Goal: Book appointment/travel/reservation

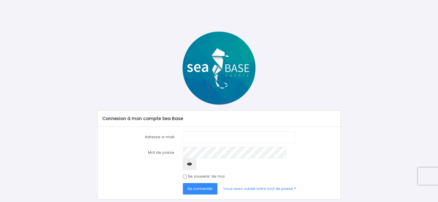
click at [208, 138] on input "Adresse e-mail" at bounding box center [239, 138] width 112 height 12
type input "dlaroyepitson@gmail.com"
click at [183, 183] on button "Se connecter" at bounding box center [200, 189] width 35 height 12
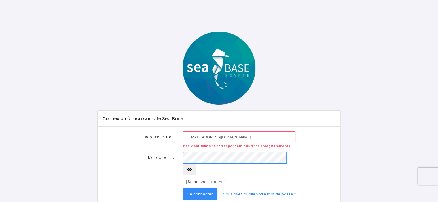
click at [183, 189] on button "Se connecter" at bounding box center [200, 195] width 35 height 12
click at [199, 192] on span "Se connecter" at bounding box center [199, 194] width 25 height 5
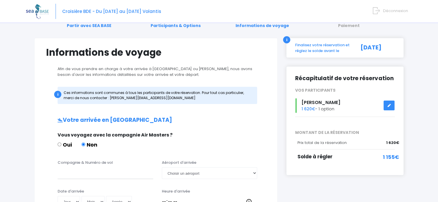
scroll to position [86, 0]
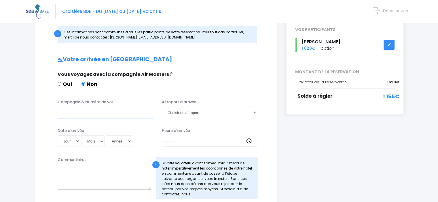
click at [94, 113] on input "Compagnie & Numéro de vol" at bounding box center [106, 113] width 96 height 12
type input "Easyjet"
click at [70, 140] on select "Jour 01 02 03 04 05 06 07 08 09 10 11 12 13 14 15 16 17 18 19 20 21 22 23 24 25…" at bounding box center [69, 142] width 22 height 12
select select "01"
click at [58, 136] on select "Jour 01 02 03 04 05 06 07 08 09 10 11 12 13 14 15 16 17 18 19 20 21 22 23 24 25…" at bounding box center [69, 142] width 22 height 12
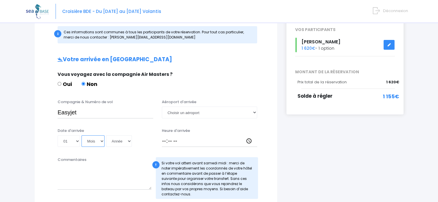
click at [97, 143] on select "Mois 01 02 03 04 05 06 07 08 09 10 11 12" at bounding box center [93, 142] width 23 height 12
select select "11"
click at [82, 136] on select "Mois 01 02 03 04 05 06 07 08 09 10 11 12" at bounding box center [93, 142] width 23 height 12
click at [127, 141] on select "Année 2045 2044 2043 2042 2041 2040 2039 2038 2037 2036 2035 2034 2033 2032 203…" at bounding box center [119, 142] width 26 height 12
select select "2025"
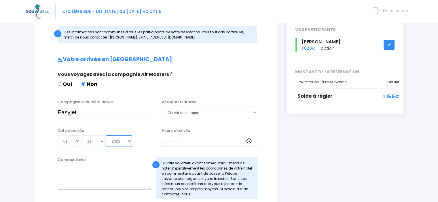
click at [106, 136] on select "Année 2045 2044 2043 2042 2041 2040 2039 2038 2037 2036 2035 2034 2033 2032 203…" at bounding box center [119, 142] width 26 height 12
type input "2025-11-01"
click at [214, 112] on select "Choisir un aéroport Hurghada Marsa Alam" at bounding box center [210, 113] width 96 height 12
select select "Hurghada"
click at [162, 107] on select "Choisir un aéroport Hurghada Marsa Alam" at bounding box center [210, 113] width 96 height 12
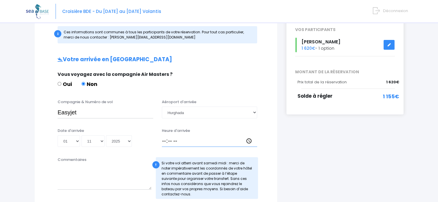
click at [185, 141] on input "Heure d'arrivée" at bounding box center [210, 142] width 96 height 12
type input "13:30"
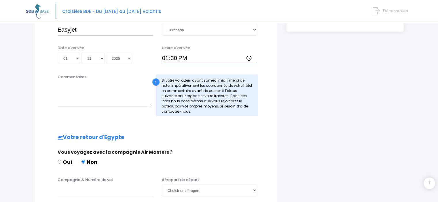
scroll to position [173, 0]
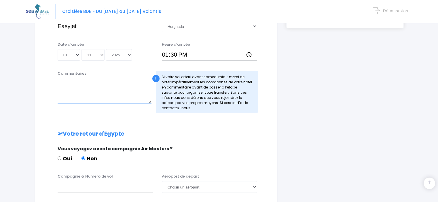
click at [100, 88] on textarea "Commentaires" at bounding box center [105, 90] width 94 height 25
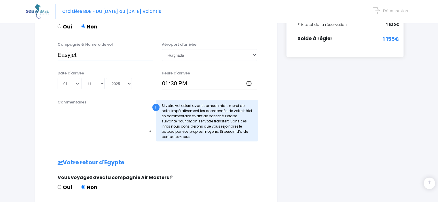
click at [110, 53] on input "Easyjet" at bounding box center [106, 55] width 96 height 12
click at [90, 57] on input "Easyjet EZS1593" at bounding box center [106, 55] width 96 height 12
click at [78, 56] on input "Easyjet EZS 1593" at bounding box center [106, 55] width 96 height 12
type input "Easyjet EZS 1593"
click at [62, 118] on textarea "Commentaires" at bounding box center [105, 119] width 94 height 25
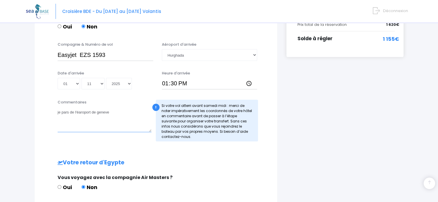
click at [80, 115] on textarea "je pars de l'éaroport de geneve" at bounding box center [105, 119] width 94 height 25
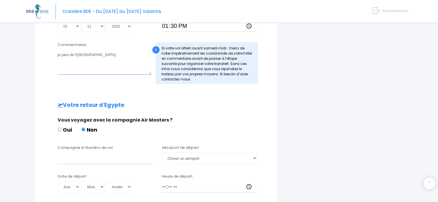
type textarea "je pars de l'aéroport de geneve"
click at [103, 159] on input "Compagnie & Numéro de vol" at bounding box center [106, 159] width 96 height 12
type input "Easyjet EZS 1366"
click at [70, 186] on select "Jour 01 02 03 04 05 06 07 08 09 10 11 12 13 14 15 16 17 18 19 20 21 22 23 24 25…" at bounding box center [69, 187] width 22 height 12
select select "11"
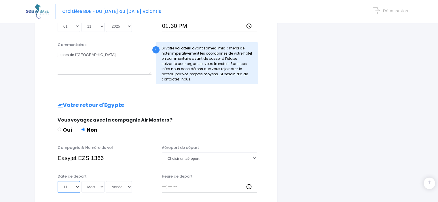
click at [58, 181] on select "Jour 01 02 03 04 05 06 07 08 09 10 11 12 13 14 15 16 17 18 19 20 21 22 23 24 25…" at bounding box center [69, 187] width 22 height 12
click at [90, 190] on select "Mois 01 02 03 04 05 06 07 08 09 10 11 12" at bounding box center [93, 187] width 23 height 12
select select "11"
click at [82, 181] on select "Mois 01 02 03 04 05 06 07 08 09 10 11 12" at bounding box center [93, 187] width 23 height 12
click at [118, 186] on select "Année 2045 2044 2043 2042 2041 2040 2039 2038 2037 2036 2035 2034 2033 2032 203…" at bounding box center [119, 187] width 26 height 12
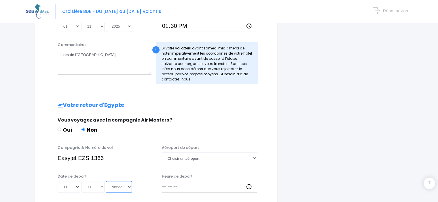
select select "2025"
click at [106, 181] on select "Année 2045 2044 2043 2042 2041 2040 2039 2038 2037 2036 2035 2034 2033 2032 203…" at bounding box center [119, 187] width 26 height 12
type input "2025-11-11"
click at [192, 160] on select "Choisir un aéroport Hurghada Marsa Alam" at bounding box center [210, 159] width 96 height 12
select select "Marsa Alam"
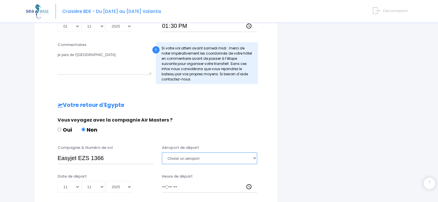
click at [162, 153] on select "Choisir un aéroport Hurghada Marsa Alam" at bounding box center [210, 159] width 96 height 12
click at [162, 185] on input "Heure de départ" at bounding box center [210, 187] width 96 height 12
type input "13:30"
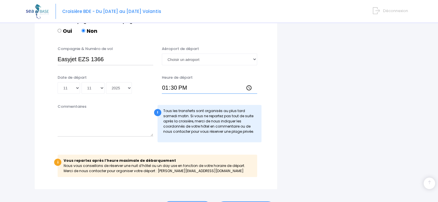
scroll to position [317, 0]
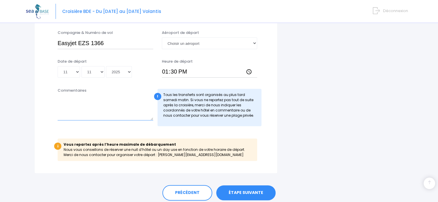
click at [69, 100] on textarea "Commentaires" at bounding box center [106, 107] width 96 height 25
type textarea "j"
click at [118, 99] on textarea "Je repartirai le vendredi 7 novembre dès que bateau sera à quai à Hurghada" at bounding box center [106, 107] width 96 height 25
click at [139, 103] on textarea "Je repartirai le vendredi 7 novembre en milieu d'après-midi dès que bateau sera…" at bounding box center [106, 107] width 96 height 25
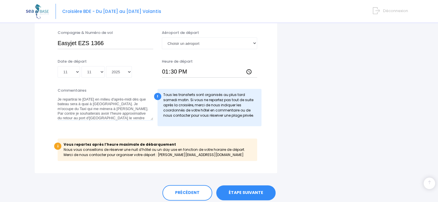
scroll to position [6, 0]
type textarea "Je repartirai le vendredi 7 novembre en milieu d'après-midi dès que bateau sera…"
click at [158, 156] on div "i Vous repartez après l’heure maximale de débarquement Nous vous conseillons de…" at bounding box center [158, 150] width 200 height 22
click at [249, 192] on link "ÉTAPE SUIVANTE" at bounding box center [245, 193] width 59 height 15
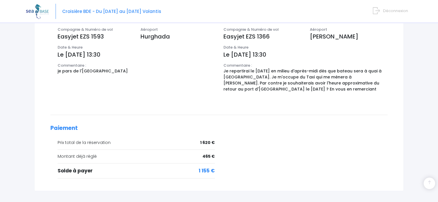
scroll to position [230, 0]
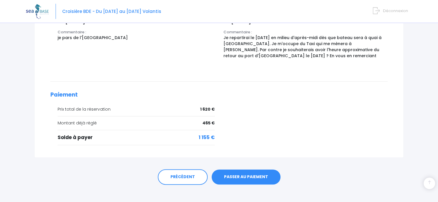
click at [249, 176] on link "PASSER AU PAIEMENT" at bounding box center [246, 177] width 69 height 15
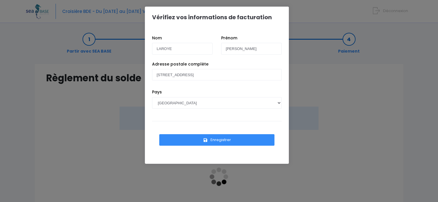
click at [194, 141] on button "Enregistrer" at bounding box center [216, 141] width 115 height 12
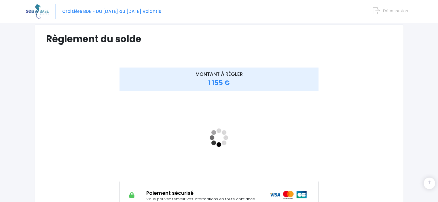
scroll to position [113, 0]
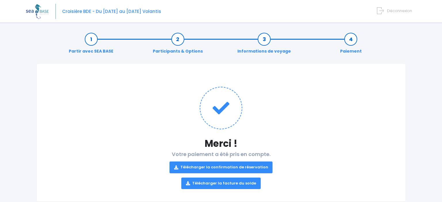
drag, startPoint x: 0, startPoint y: 0, endPoint x: 262, endPoint y: 144, distance: 298.7
click at [262, 162] on link "Télécharger la confirmation de réservation" at bounding box center [221, 168] width 103 height 12
click at [241, 178] on link "Télécharger la facture du solde" at bounding box center [220, 184] width 79 height 12
